Goal: Information Seeking & Learning: Learn about a topic

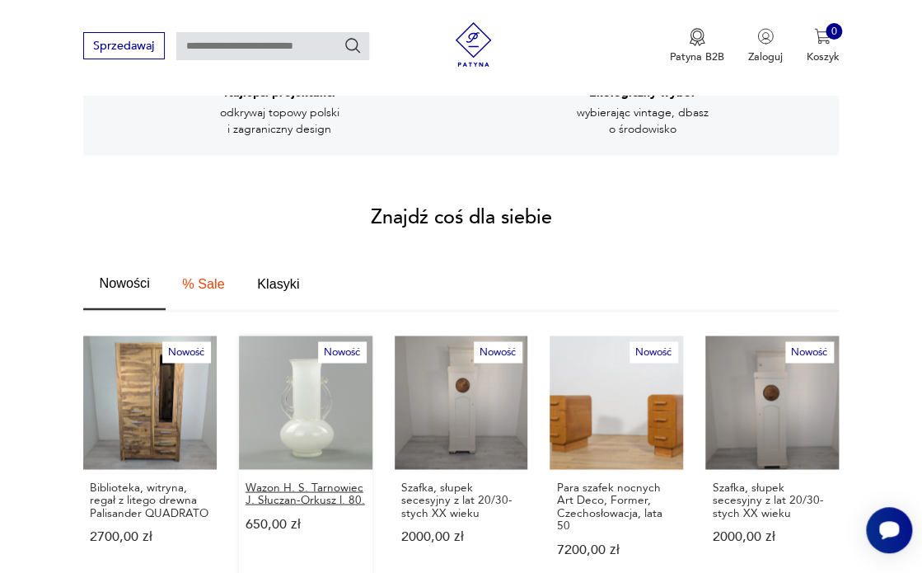
click at [289, 481] on p "Wazon H. S. Tarnowiec J. Słuczan-Orkusz l. 80." at bounding box center [306, 494] width 120 height 26
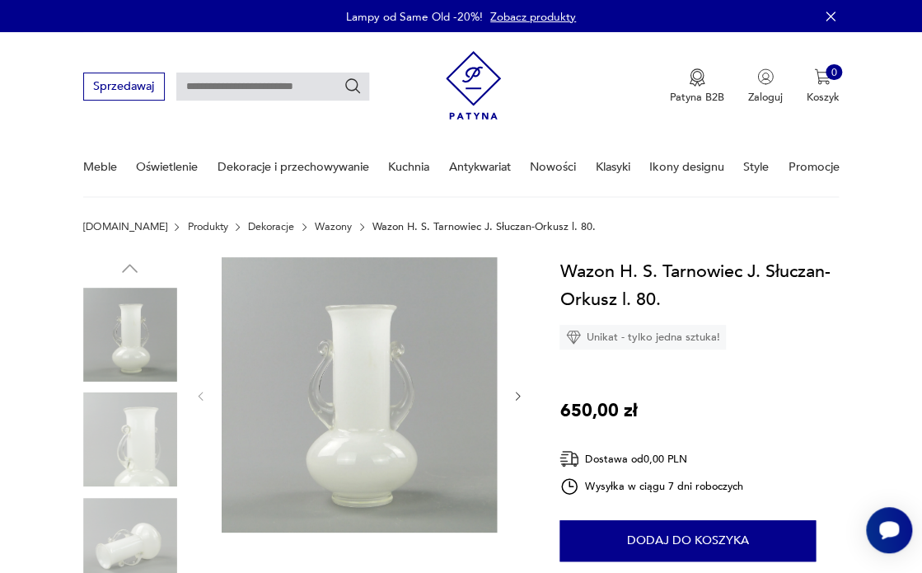
click at [516, 395] on icon "button" at bounding box center [518, 396] width 12 height 12
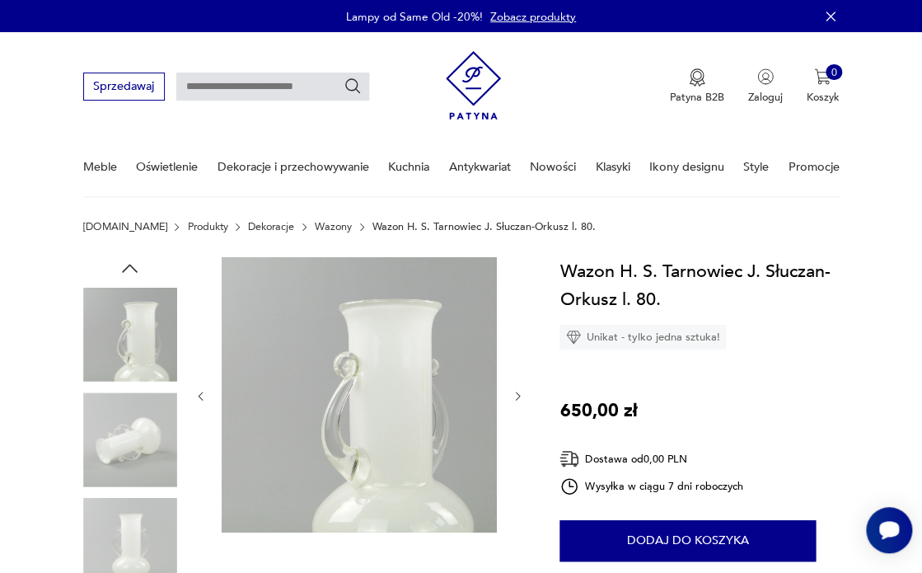
click at [516, 395] on icon "button" at bounding box center [518, 396] width 12 height 12
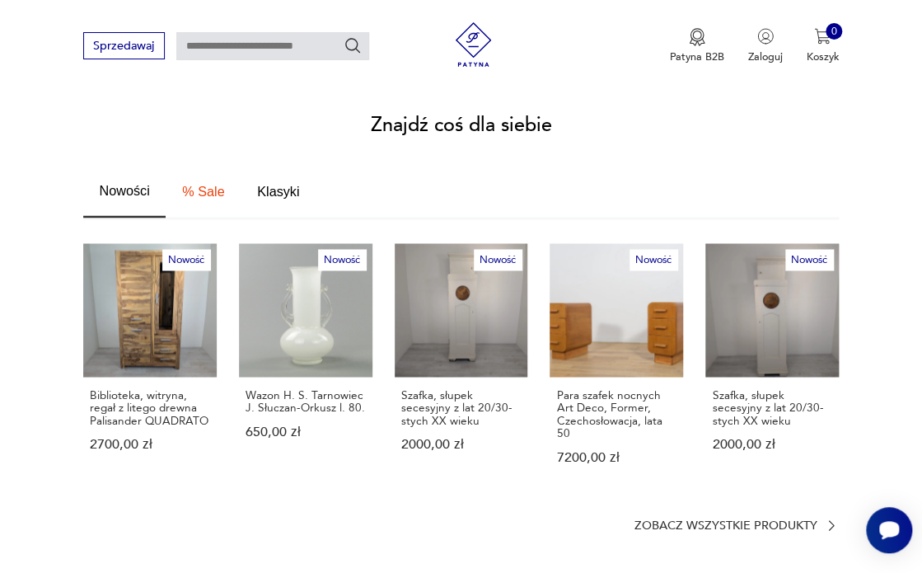
scroll to position [919, 0]
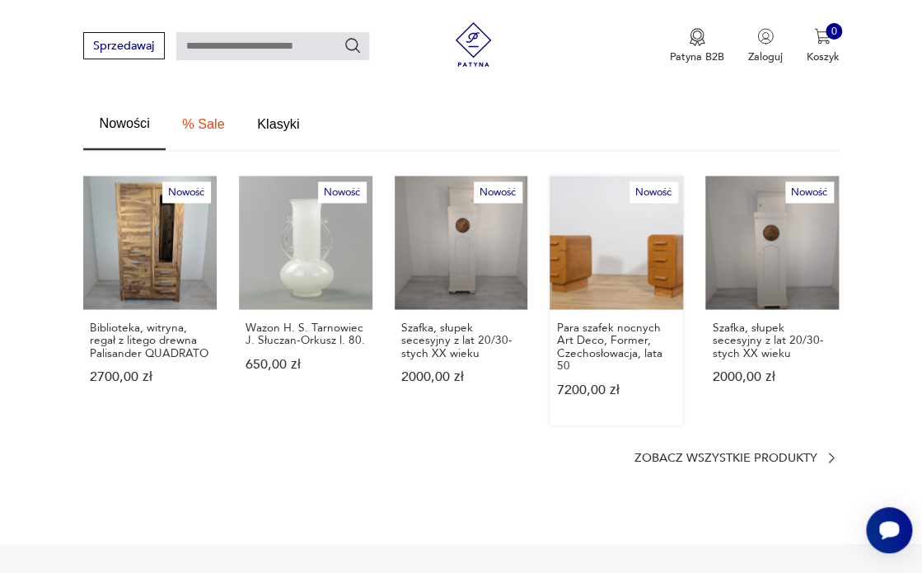
click at [617, 246] on link "Nowość Para szafek nocnych Art Deco, Former, Czechosłowacja, lata 50 7200,00 zł" at bounding box center [617, 300] width 134 height 249
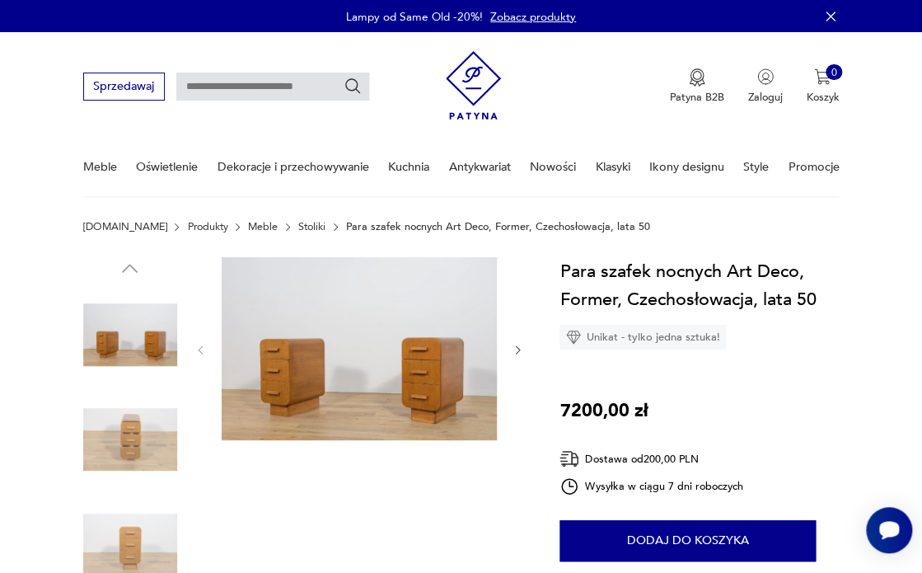
click at [361, 370] on img at bounding box center [359, 349] width 275 height 184
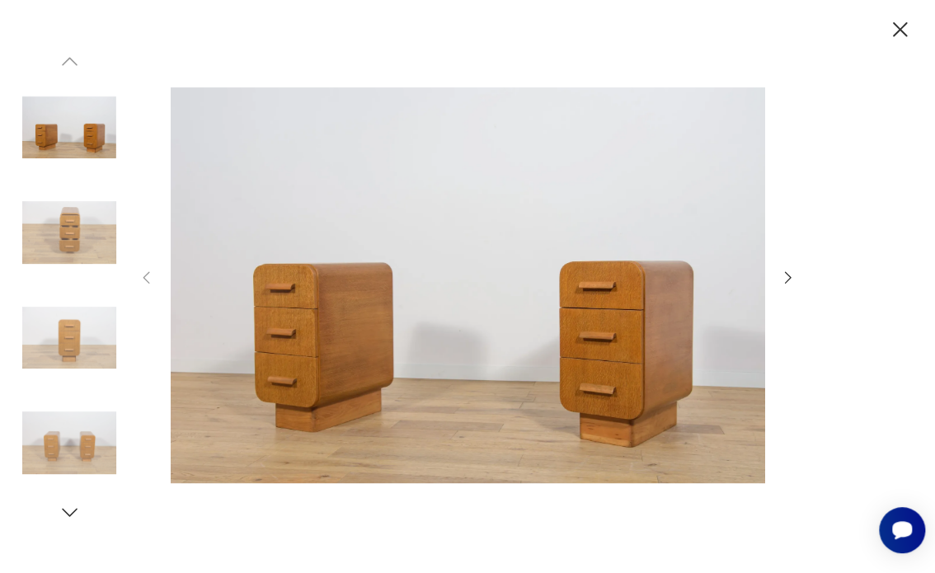
click at [792, 277] on icon "button" at bounding box center [788, 278] width 18 height 18
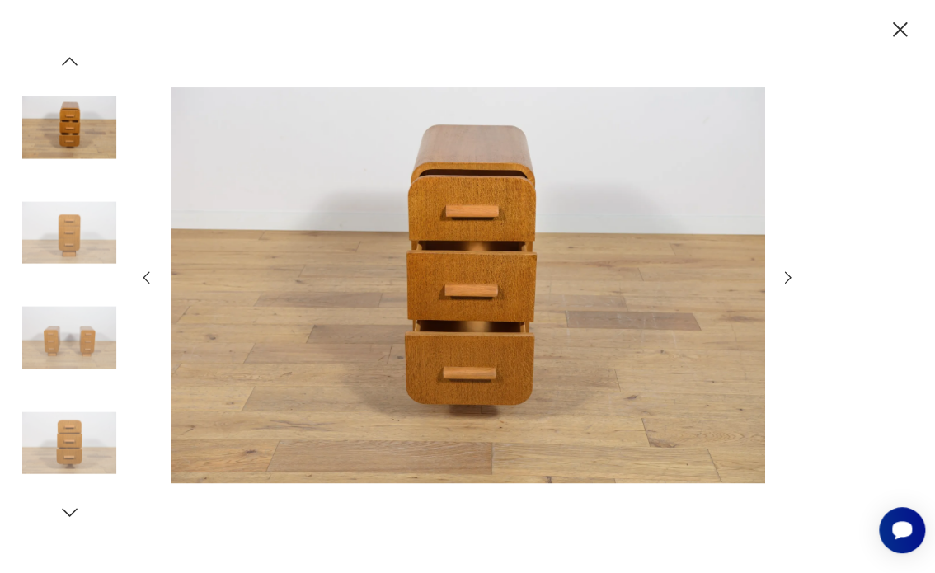
click at [791, 279] on icon "button" at bounding box center [788, 278] width 18 height 18
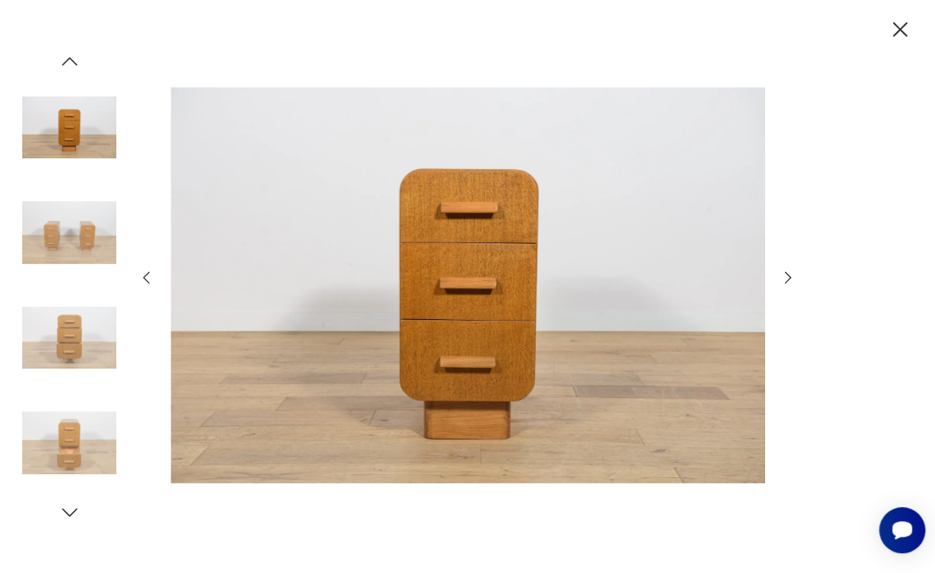
click at [791, 279] on icon "button" at bounding box center [788, 278] width 18 height 18
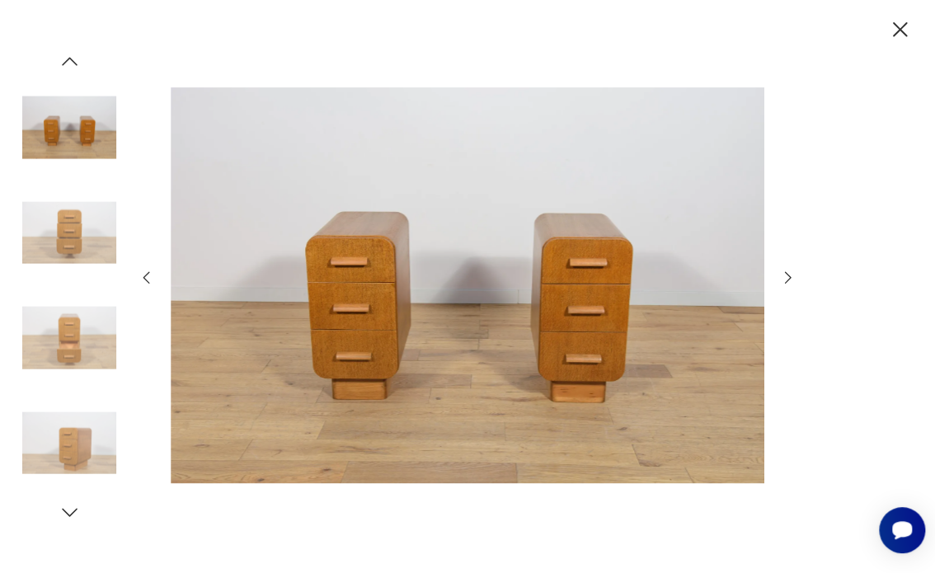
click at [790, 280] on icon "button" at bounding box center [788, 278] width 18 height 18
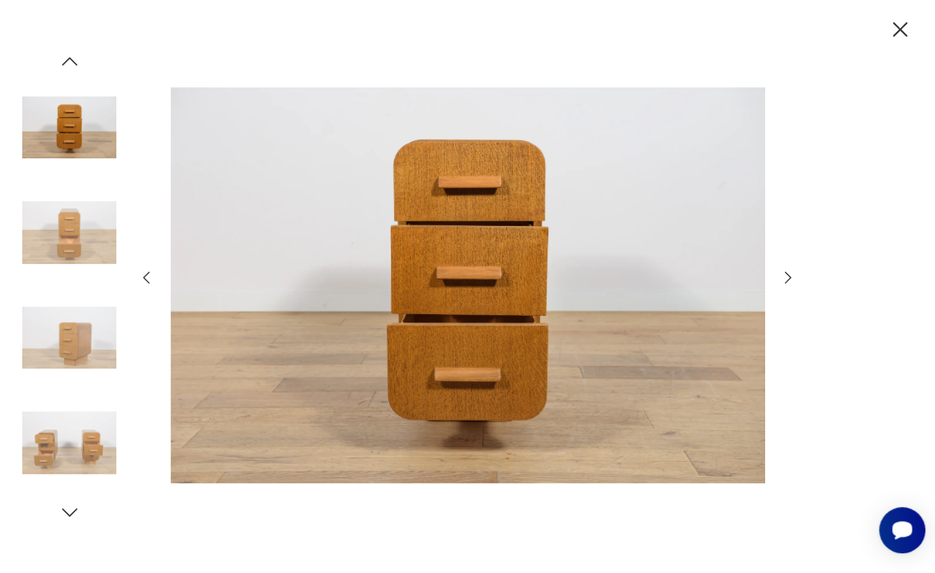
click at [898, 33] on icon "button" at bounding box center [900, 29] width 26 height 26
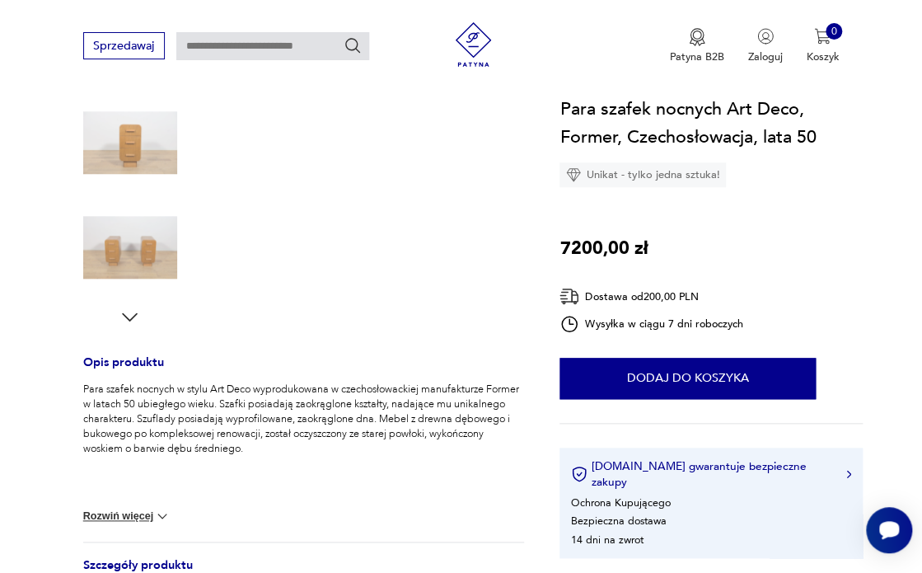
scroll to position [565, 0]
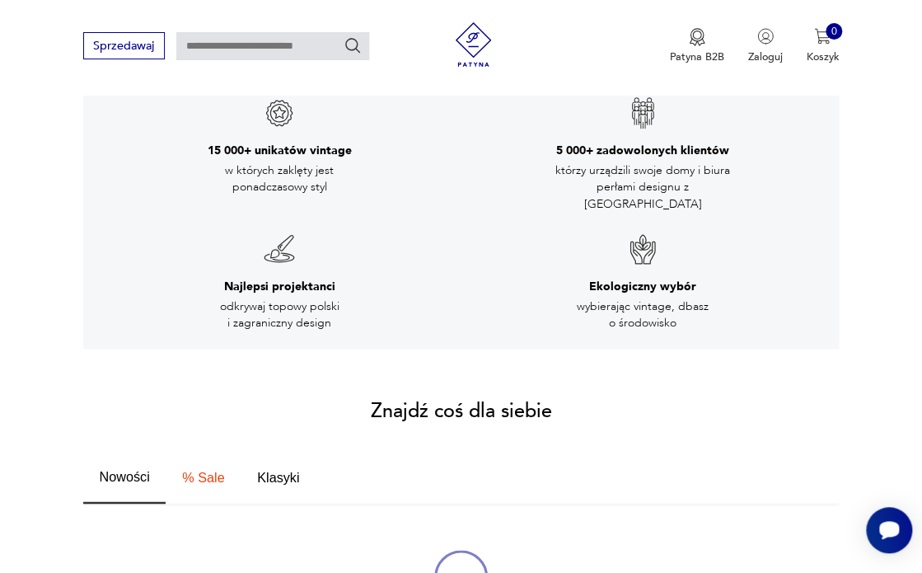
scroll to position [912, 0]
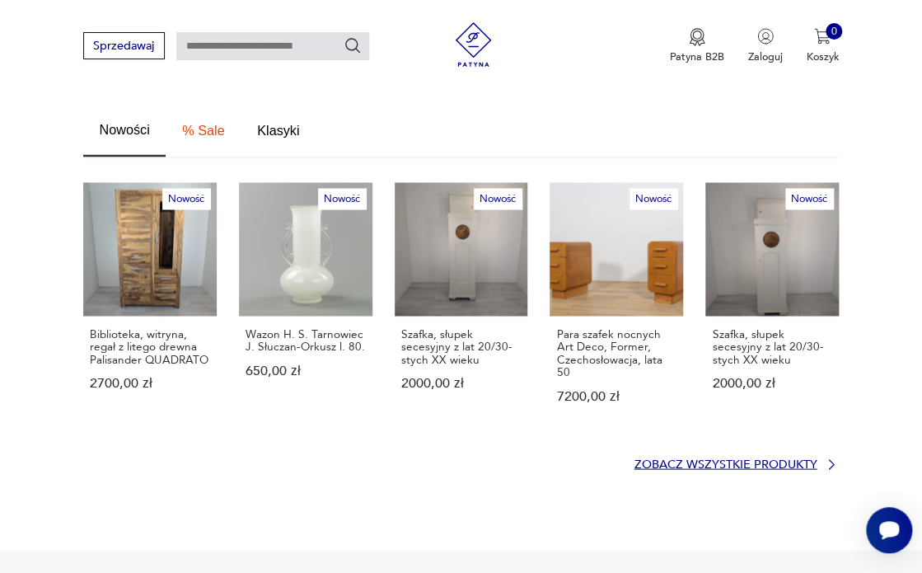
click at [698, 459] on p "Zobacz wszystkie produkty" at bounding box center [725, 464] width 183 height 10
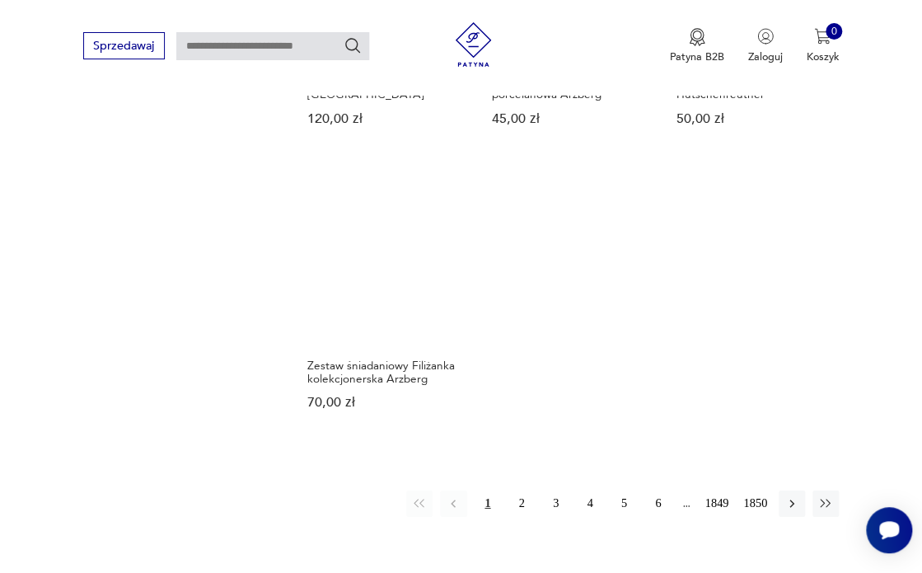
scroll to position [1837, 0]
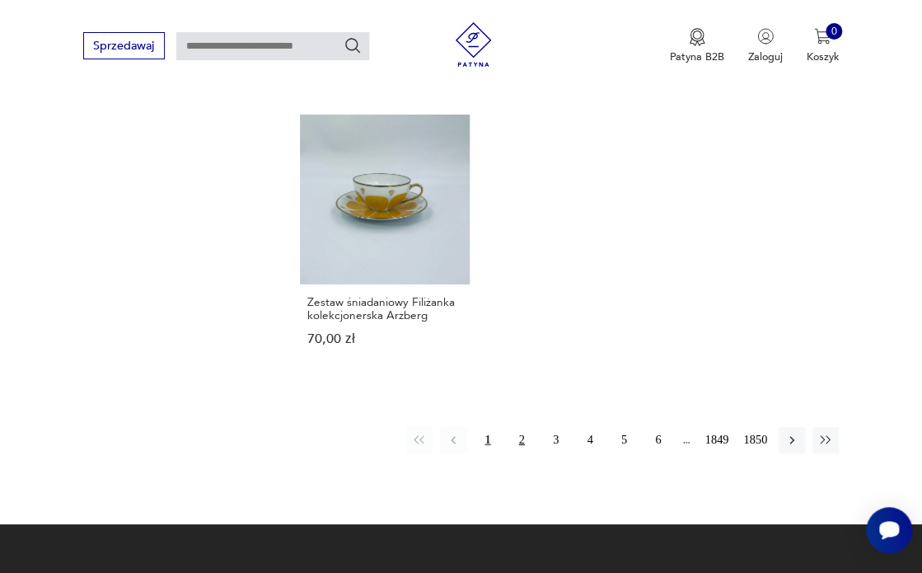
click at [519, 427] on button "2" at bounding box center [522, 440] width 26 height 26
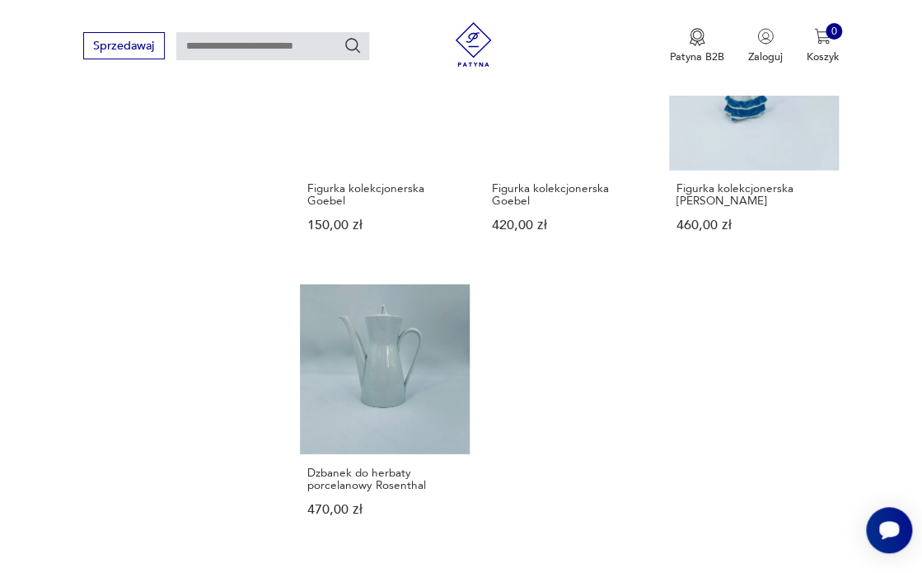
scroll to position [1708, 0]
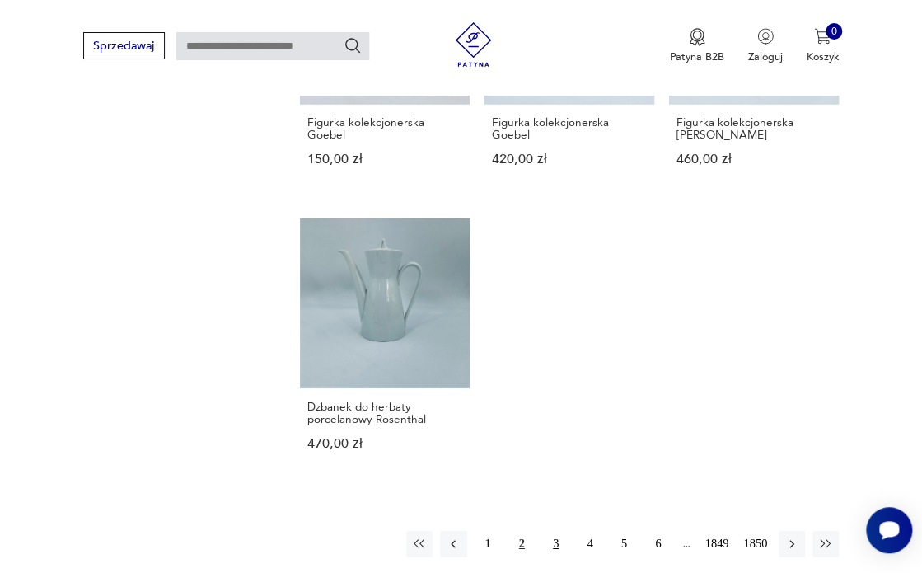
click at [556, 540] on button "3" at bounding box center [555, 544] width 26 height 26
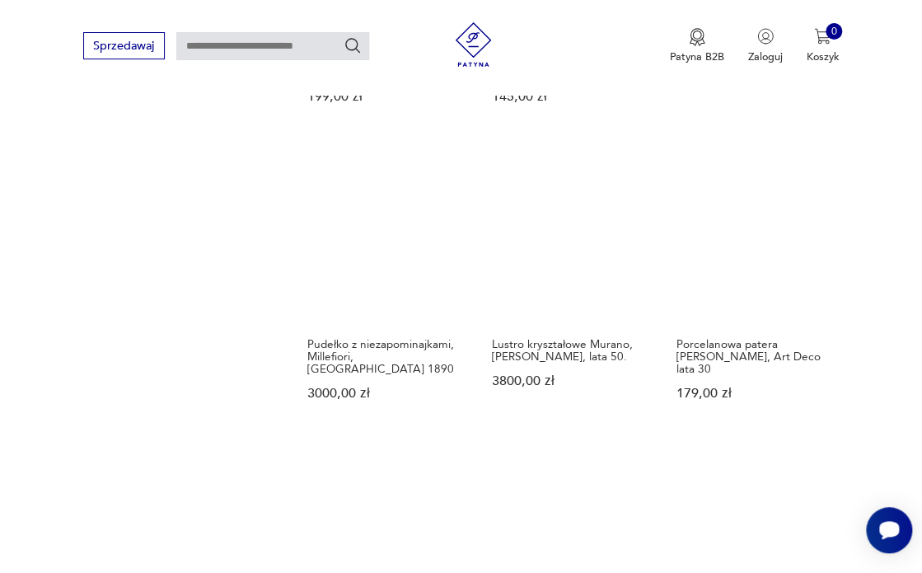
scroll to position [1867, 0]
